Goal: Navigation & Orientation: Find specific page/section

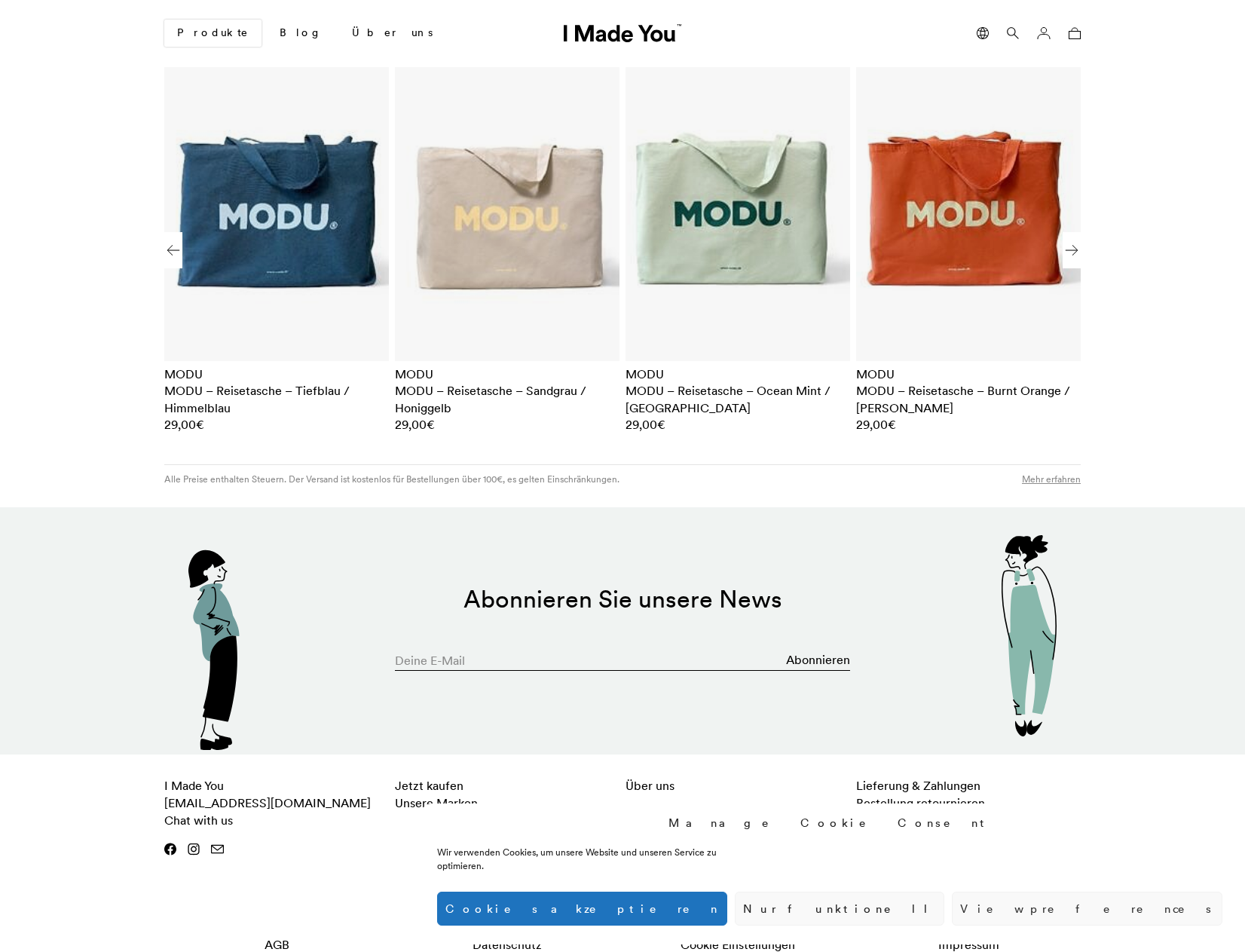
scroll to position [2360, 0]
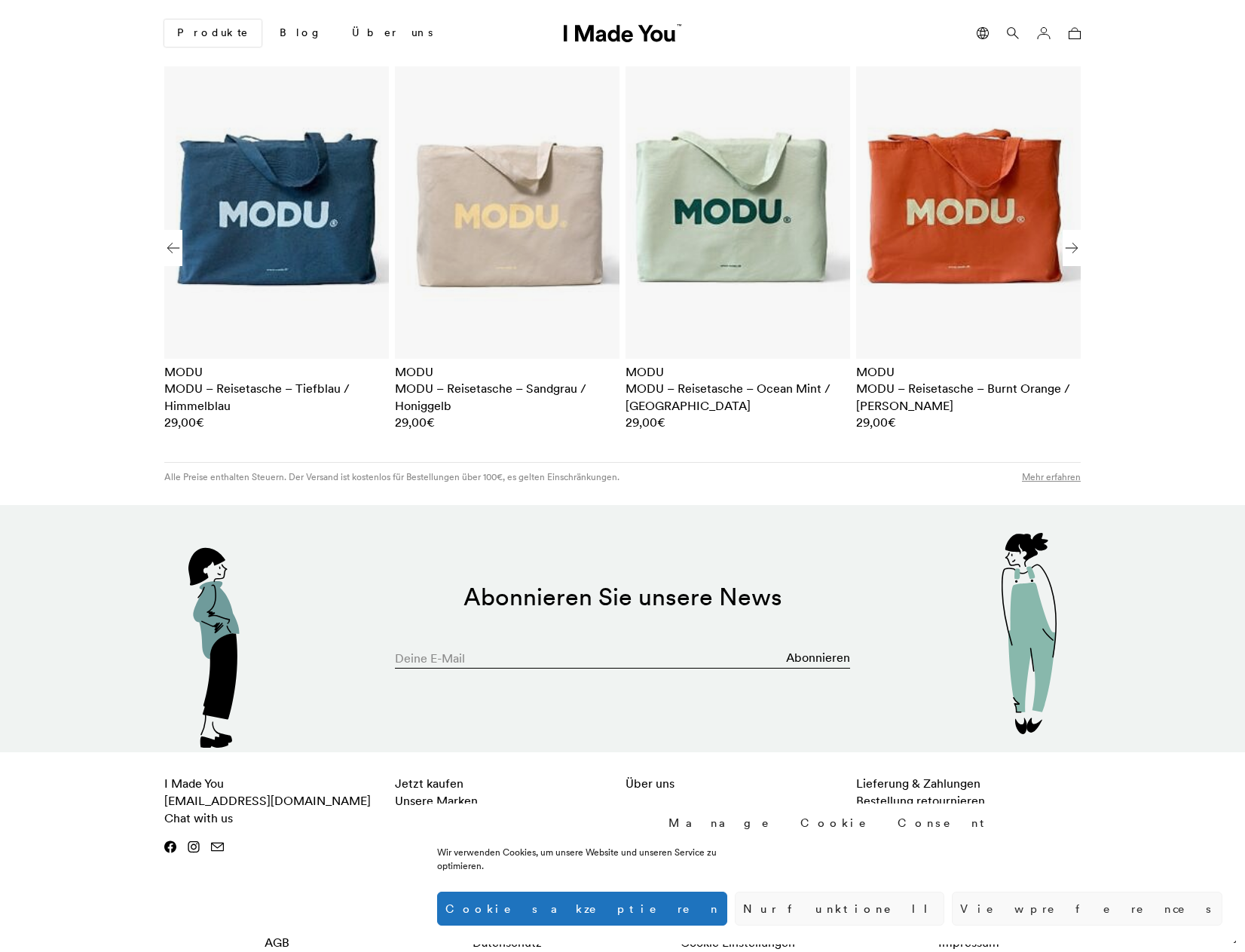
click at [727, 913] on button "Cookies akzeptieren" at bounding box center [582, 909] width 290 height 34
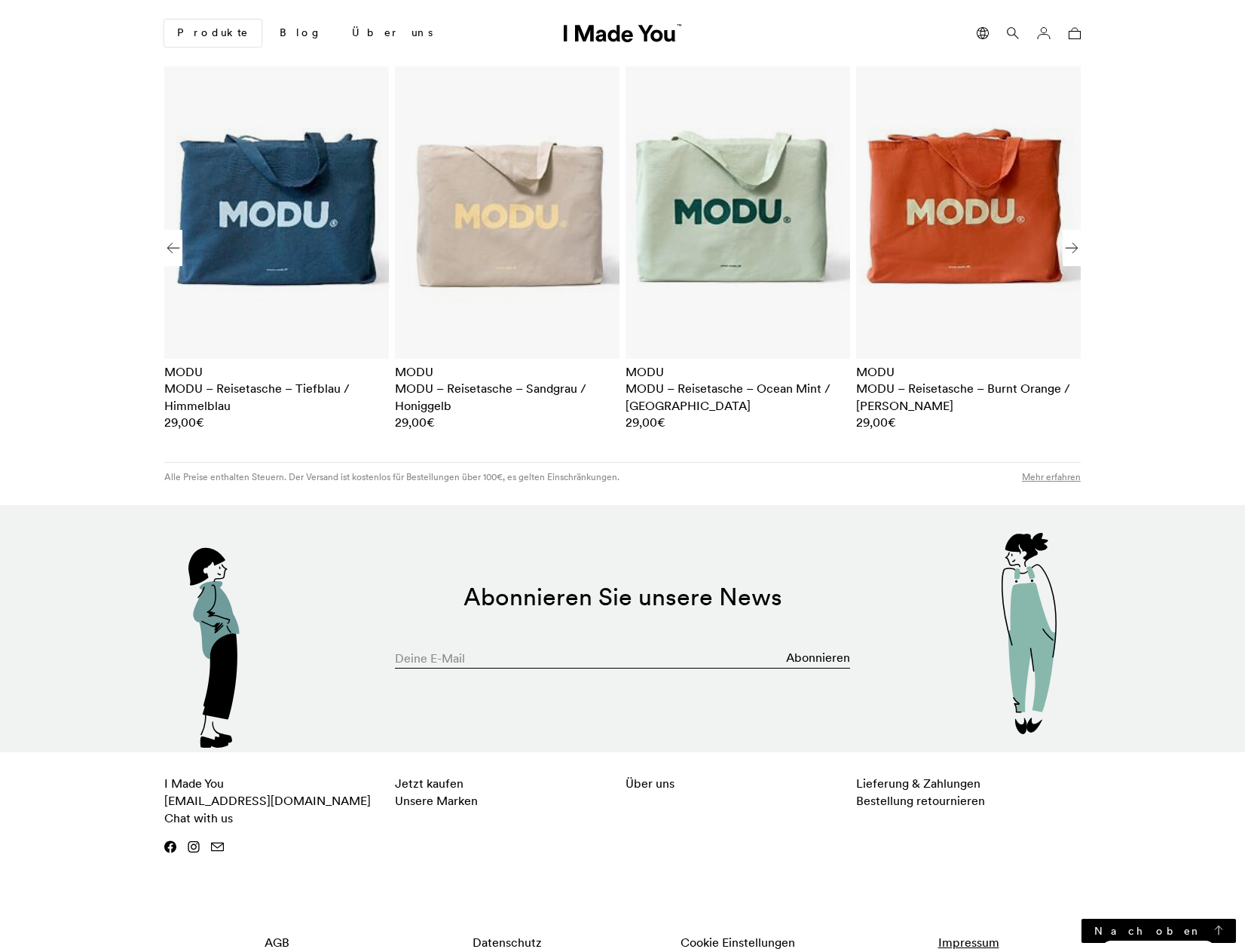
click at [980, 927] on link "Impressum" at bounding box center [968, 943] width 225 height 32
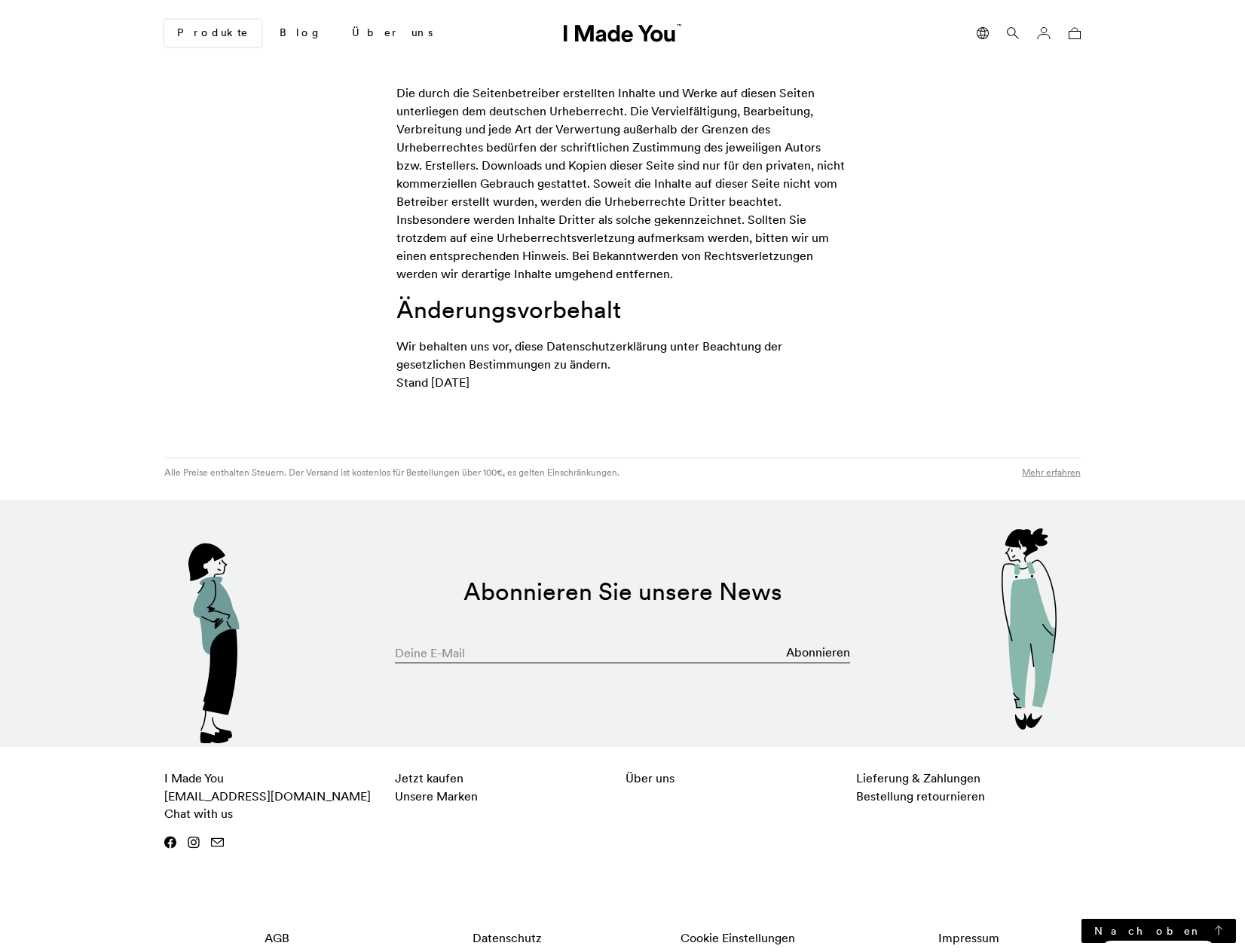
scroll to position [835, 0]
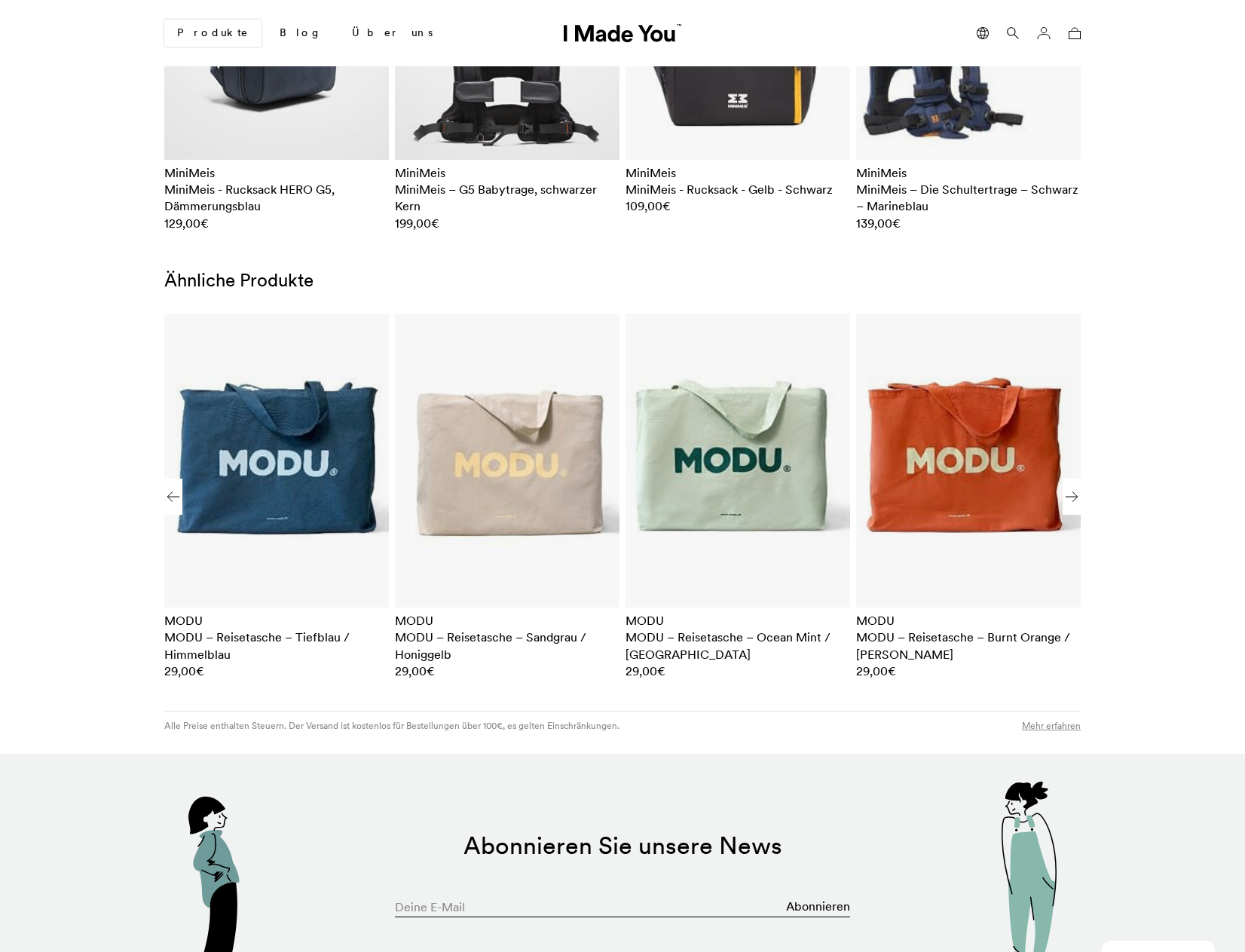
scroll to position [2360, 0]
